Goal: Task Accomplishment & Management: Complete application form

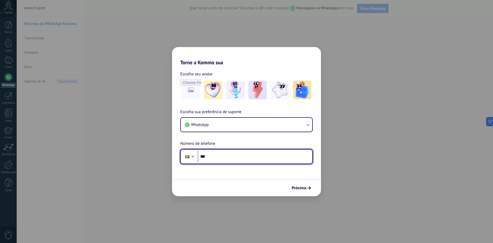
click at [228, 155] on input "***" at bounding box center [255, 156] width 114 height 12
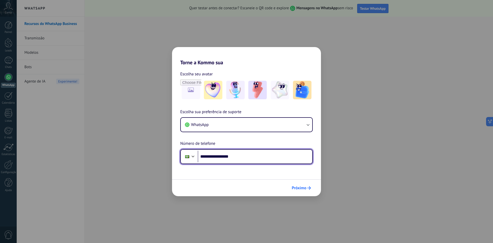
type input "**********"
click at [301, 188] on span "Próximo" at bounding box center [299, 188] width 15 height 4
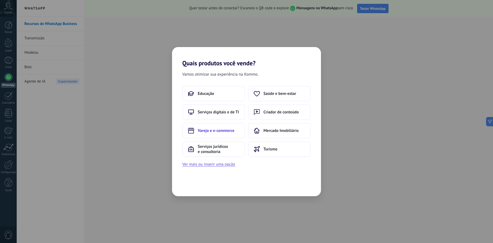
click at [232, 133] on button "Varejo e e-commerce" at bounding box center [213, 130] width 63 height 15
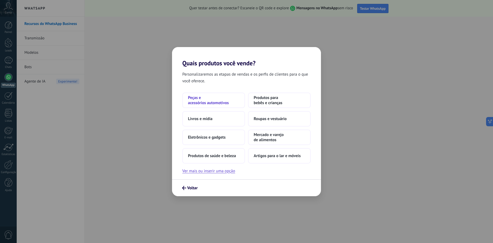
click at [222, 100] on span "Peças e acessórios automotivos" at bounding box center [213, 100] width 51 height 10
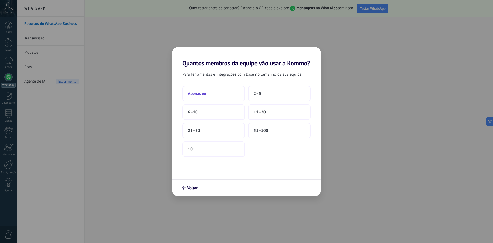
click at [201, 94] on span "Apenas eu" at bounding box center [197, 93] width 18 height 5
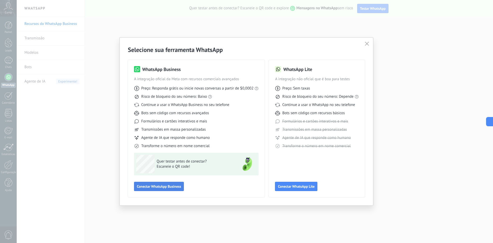
click at [174, 188] on span "Conectar WhatsApp Business" at bounding box center [159, 186] width 44 height 4
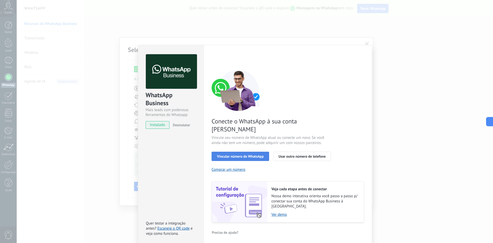
click at [233, 154] on span "Vincular número do WhatsApp" at bounding box center [240, 156] width 47 height 4
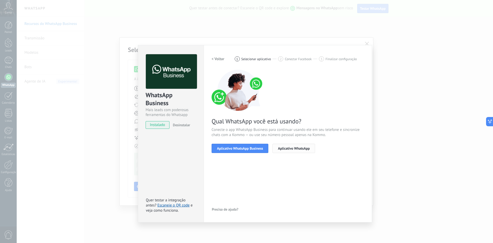
click at [284, 148] on span "Aplicativo WhatsApp" at bounding box center [294, 148] width 32 height 4
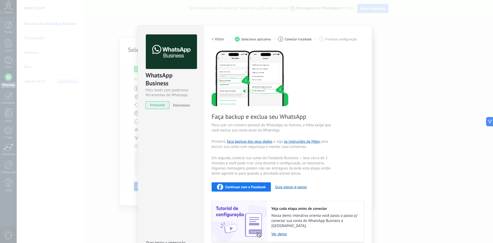
scroll to position [12, 0]
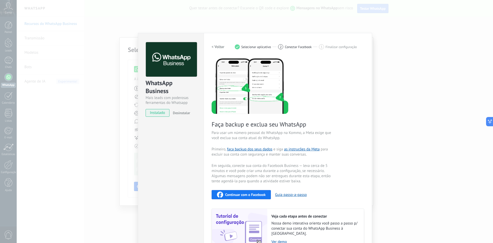
click at [364, 36] on div "Configurações Autorização This tab logs the users who have granted integration …" at bounding box center [288, 152] width 168 height 239
click at [382, 26] on div "WhatsApp Business Mais leads com poderosas ferramentas do Whatsapp instalado De…" at bounding box center [255, 121] width 476 height 243
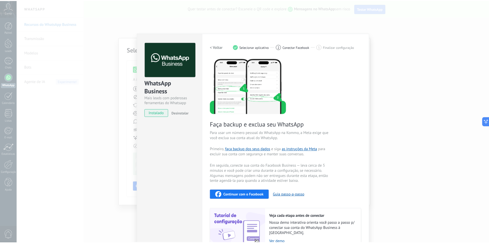
scroll to position [0, 0]
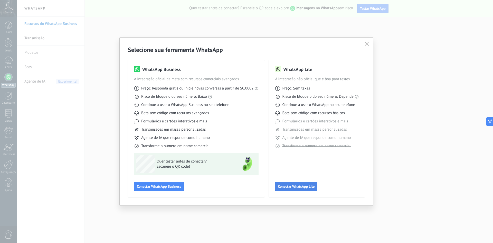
click at [304, 187] on span "Conectar WhatsApp Lite" at bounding box center [296, 186] width 37 height 4
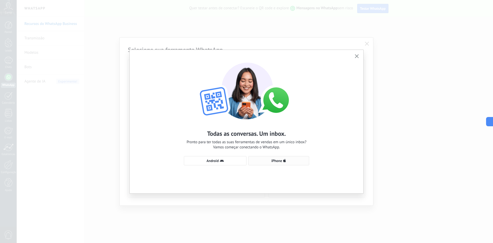
click at [264, 162] on button "iPhone" at bounding box center [278, 160] width 61 height 9
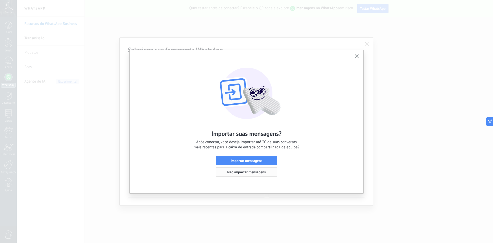
click at [258, 173] on span "Não importar mensagens" at bounding box center [246, 172] width 39 height 4
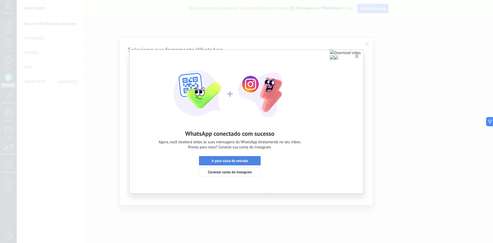
click at [258, 163] on button "Ir para caixa de entrada" at bounding box center [230, 160] width 62 height 9
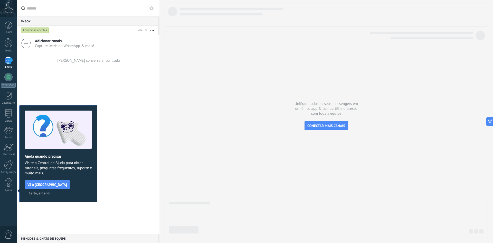
click at [50, 191] on span "Certo, entendi" at bounding box center [40, 193] width 22 height 4
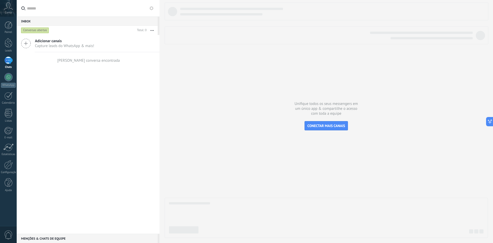
click at [45, 41] on span "Adicionar canais" at bounding box center [64, 41] width 59 height 5
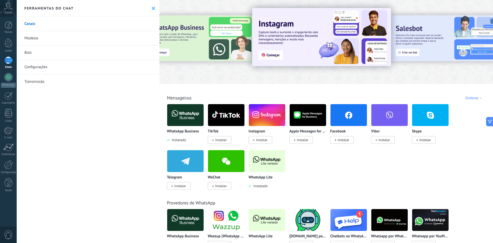
click at [222, 185] on span "Instalar" at bounding box center [221, 185] width 12 height 5
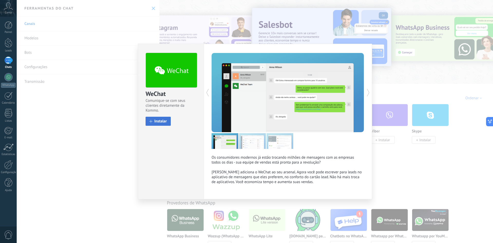
click at [159, 121] on span "Instalar" at bounding box center [160, 121] width 13 height 4
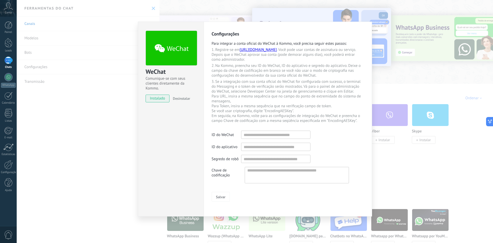
click at [410, 84] on div "WeChat Comunique-se com seus clientes diretamente da Kommo. instalado Desinstal…" at bounding box center [255, 121] width 476 height 243
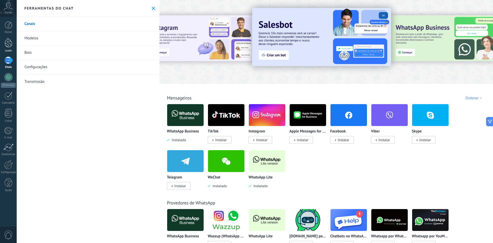
click at [12, 40] on div at bounding box center [9, 42] width 8 height 9
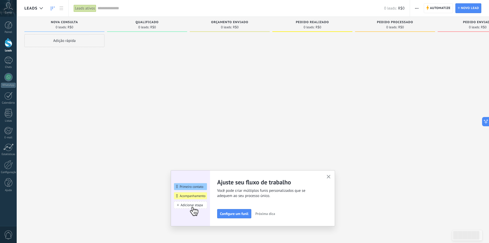
click at [84, 41] on div "Adição rápida" at bounding box center [64, 40] width 80 height 13
click at [190, 74] on div at bounding box center [230, 122] width 80 height 176
click at [472, 7] on span "Novo lead" at bounding box center [470, 8] width 18 height 9
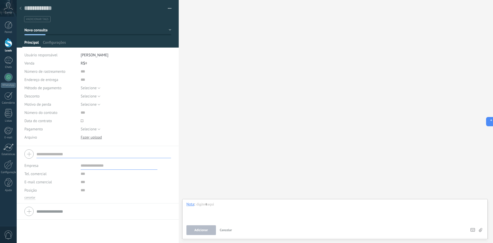
click at [24, 3] on div "Salvar e criar Gerenciar tags #adicionar tags" at bounding box center [98, 73] width 162 height 146
click at [19, 7] on div at bounding box center [20, 9] width 7 height 10
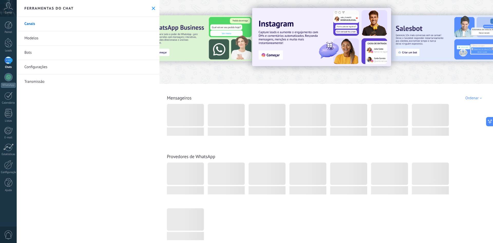
click at [152, 8] on icon at bounding box center [153, 8] width 3 height 3
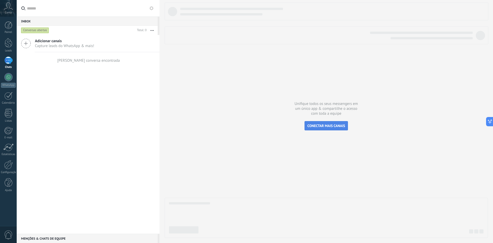
click at [318, 127] on span "CONECTAR MAIS CANAIS" at bounding box center [326, 125] width 38 height 5
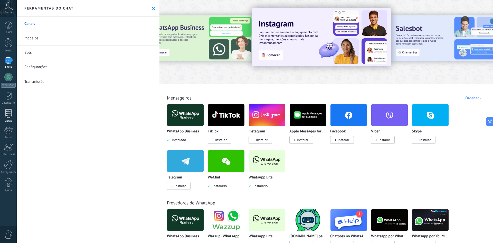
click at [11, 116] on div at bounding box center [9, 113] width 8 height 9
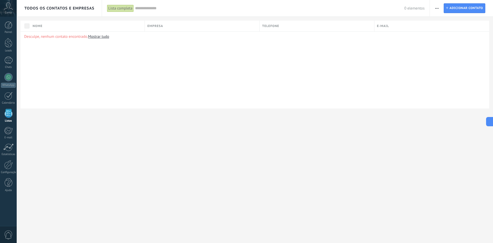
click at [119, 9] on div "Lista completa" at bounding box center [120, 8] width 27 height 7
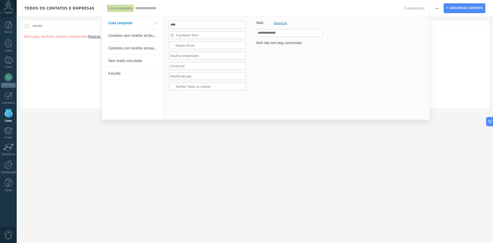
click at [464, 5] on div at bounding box center [246, 121] width 493 height 243
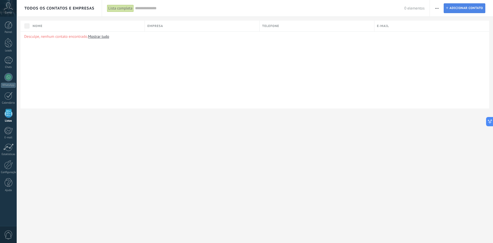
click at [463, 8] on span "Adicionar contato" at bounding box center [466, 8] width 34 height 9
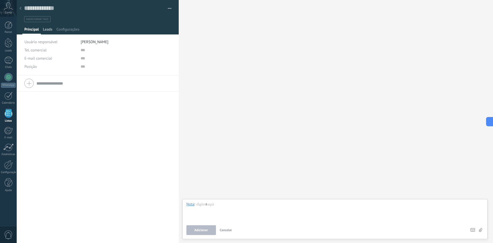
click at [49, 28] on span "Leads" at bounding box center [47, 30] width 9 height 7
click at [64, 30] on span "Configurações" at bounding box center [67, 30] width 23 height 7
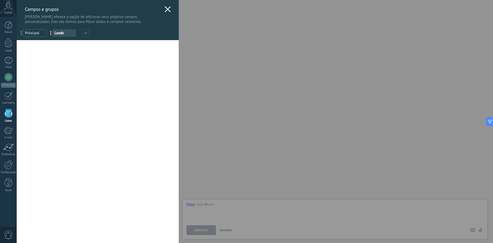
click at [17, 44] on div "[PERSON_NAME] e grupos Kommo oferece a opção de adicionar seus próprios campos …" at bounding box center [255, 121] width 476 height 243
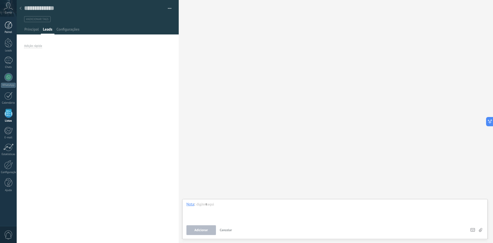
click at [12, 30] on link "Painel" at bounding box center [8, 27] width 17 height 13
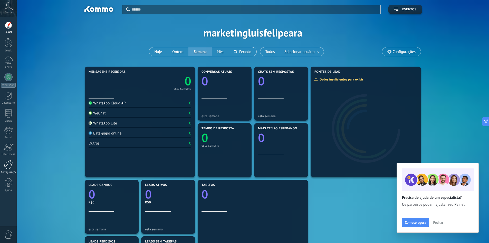
click at [9, 162] on div at bounding box center [8, 164] width 9 height 9
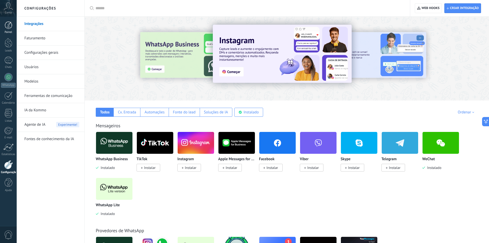
click at [4, 26] on link "Painel" at bounding box center [8, 27] width 17 height 13
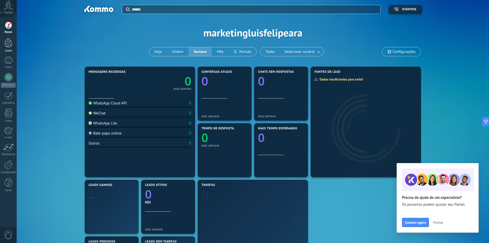
click at [11, 46] on div at bounding box center [9, 42] width 8 height 9
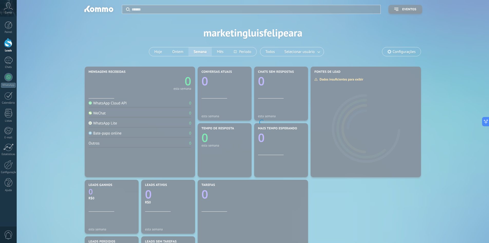
click at [11, 11] on div "Conta" at bounding box center [8, 8] width 17 height 17
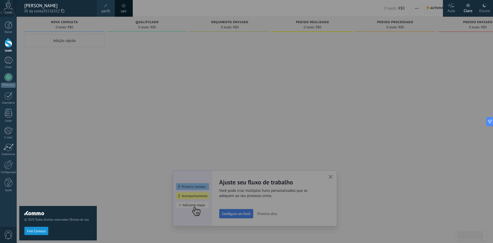
click at [238, 90] on div at bounding box center [263, 121] width 493 height 243
